Goal: Information Seeking & Learning: Learn about a topic

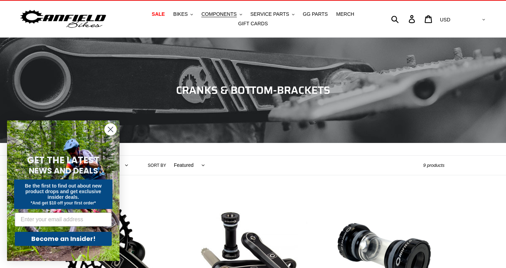
scroll to position [18, 0]
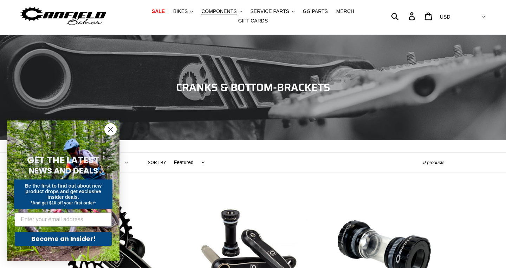
click at [110, 130] on circle "Close dialog" at bounding box center [111, 130] width 12 height 12
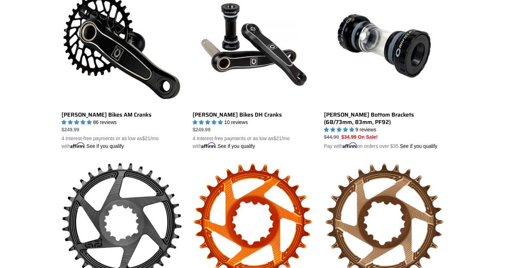
scroll to position [228, 0]
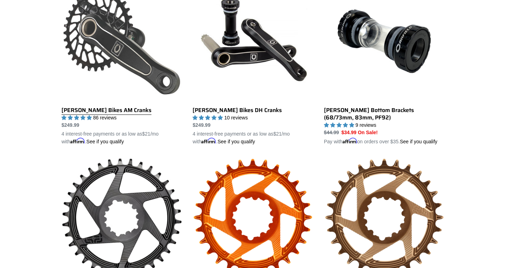
click at [97, 111] on link "[PERSON_NAME] Bikes AM Cranks" at bounding box center [122, 63] width 121 height 164
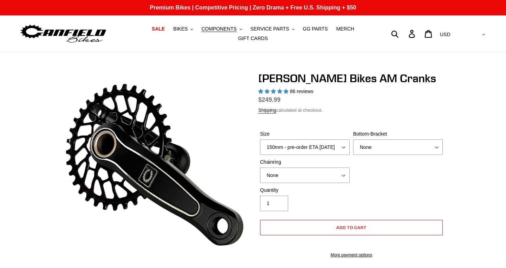
select select "highest-rating"
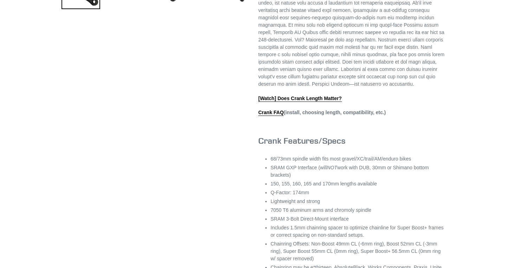
scroll to position [300, 0]
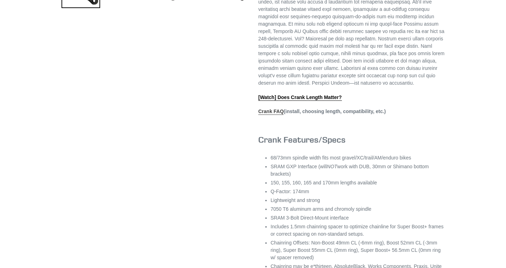
click at [272, 115] on link "Crank FAQ" at bounding box center [270, 112] width 25 height 6
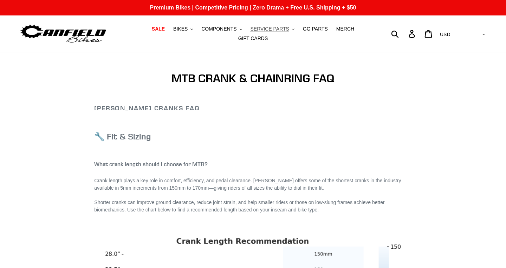
click at [279, 31] on span "SERVICE PARTS" at bounding box center [269, 29] width 39 height 6
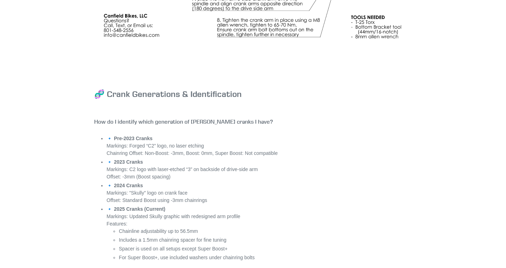
scroll to position [2627, 0]
